Goal: Task Accomplishment & Management: Manage account settings

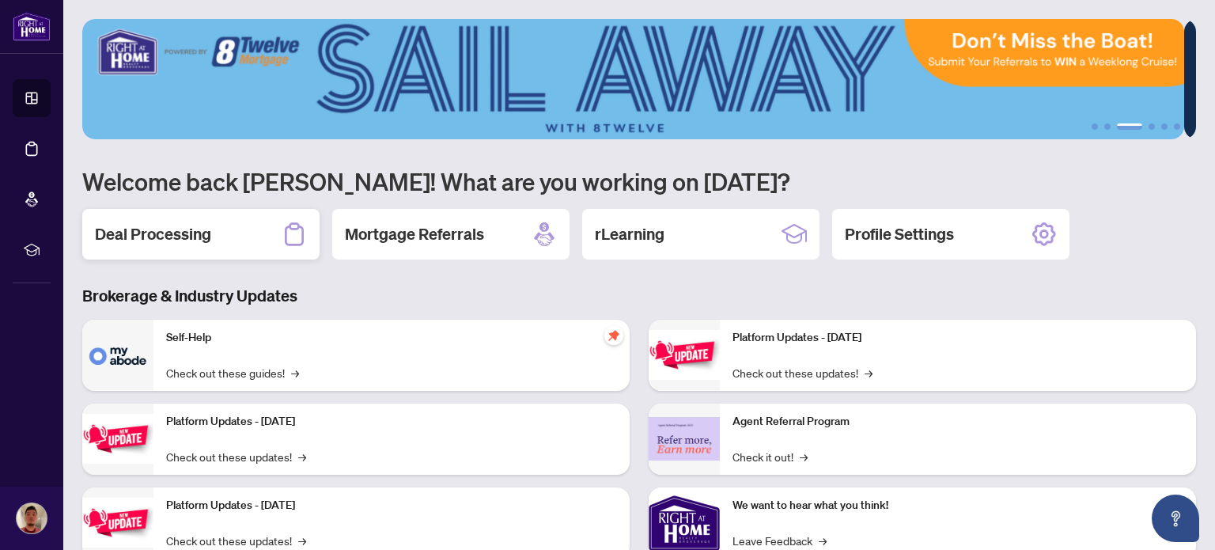
click at [237, 221] on div "Deal Processing" at bounding box center [200, 234] width 237 height 51
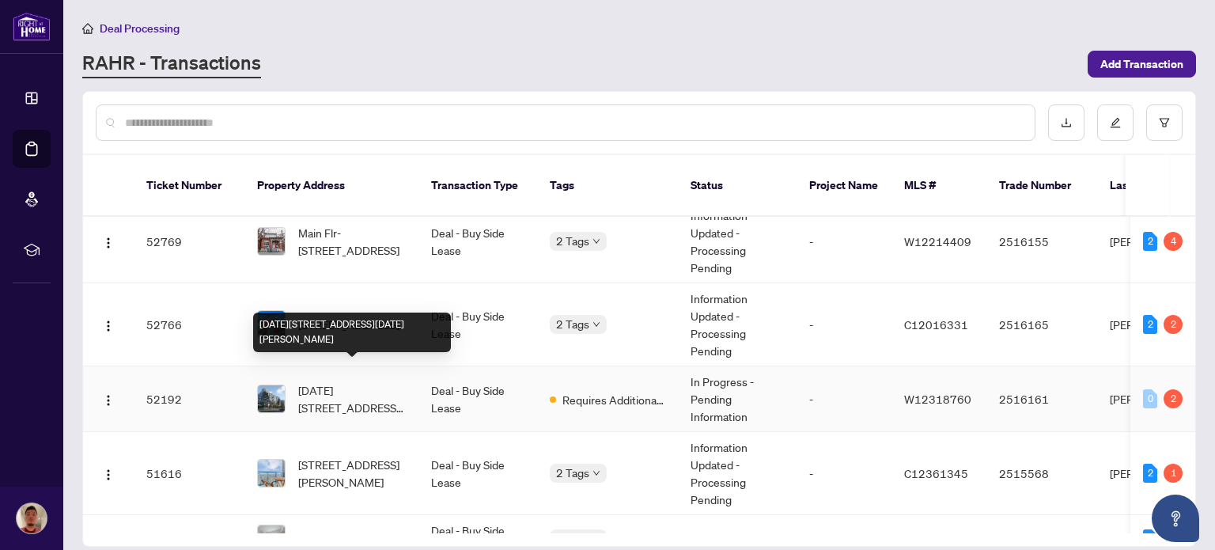
scroll to position [196, 0]
click at [349, 381] on span "[DATE][STREET_ADDRESS][DATE][PERSON_NAME]" at bounding box center [352, 398] width 108 height 35
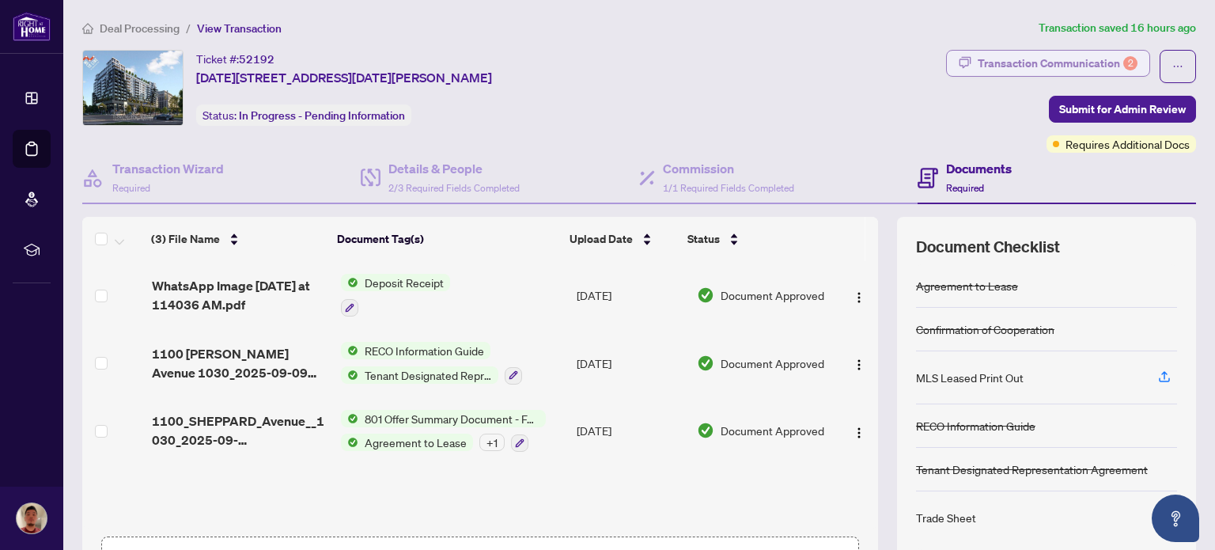
click at [1004, 59] on div "Transaction Communication 2" at bounding box center [1058, 63] width 160 height 25
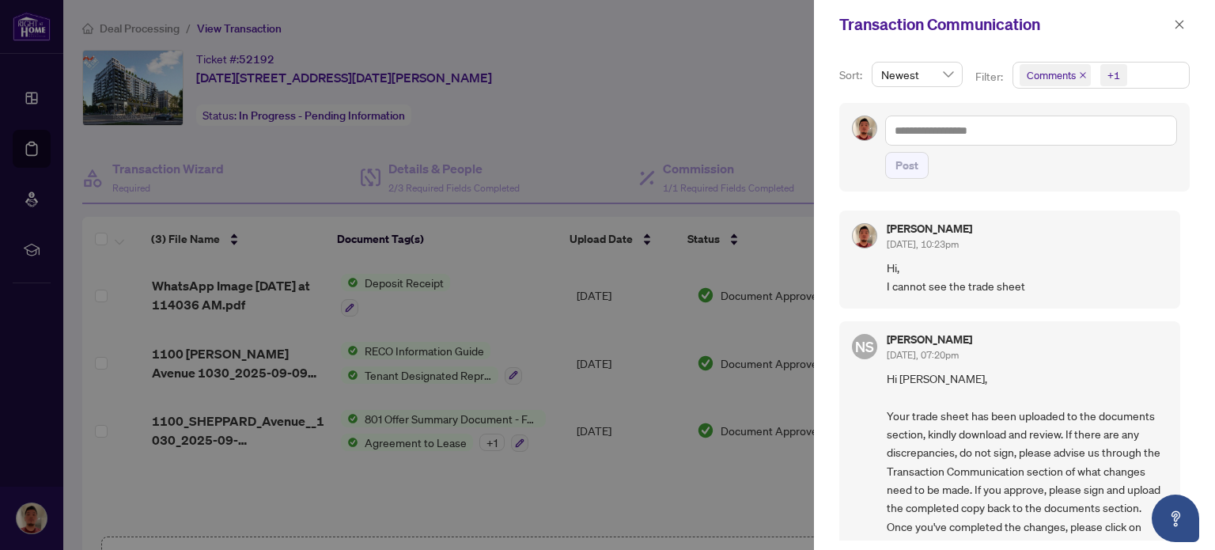
click at [750, 100] on div at bounding box center [607, 275] width 1215 height 550
click at [1174, 25] on icon "close" at bounding box center [1179, 24] width 11 height 11
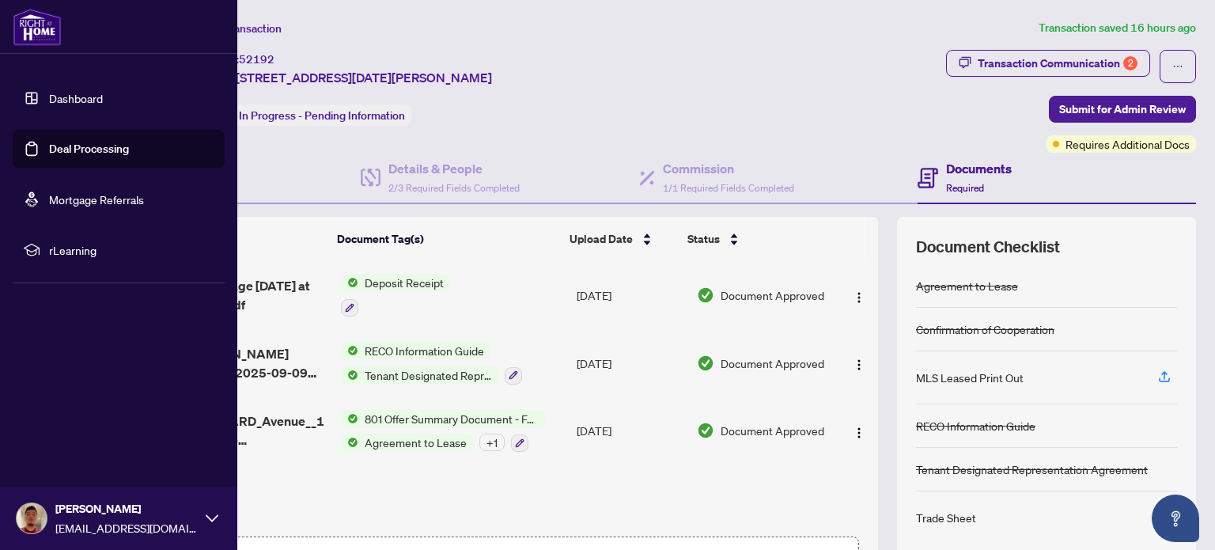
click at [55, 98] on link "Dashboard" at bounding box center [76, 98] width 54 height 14
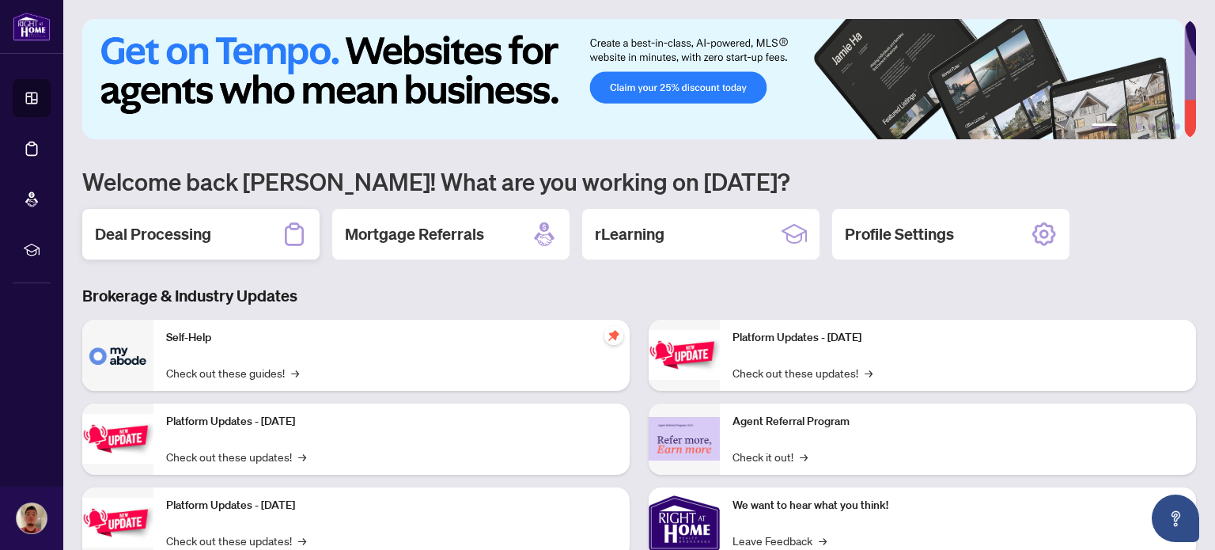
click at [221, 233] on div "Deal Processing" at bounding box center [200, 234] width 237 height 51
